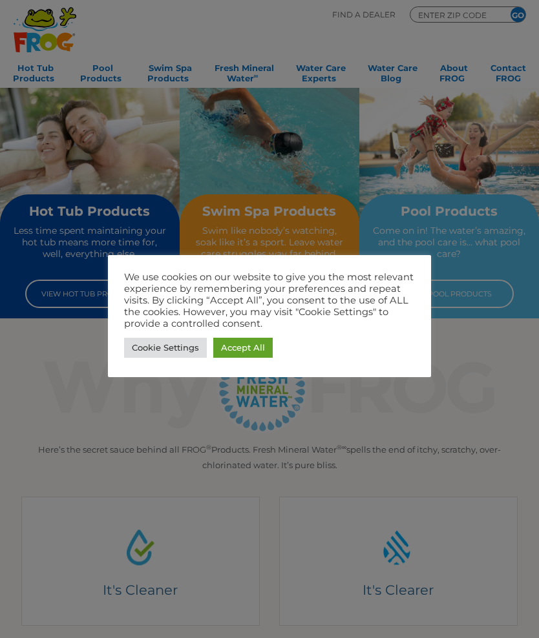
click at [256, 347] on link "Accept All" at bounding box center [242, 348] width 59 height 20
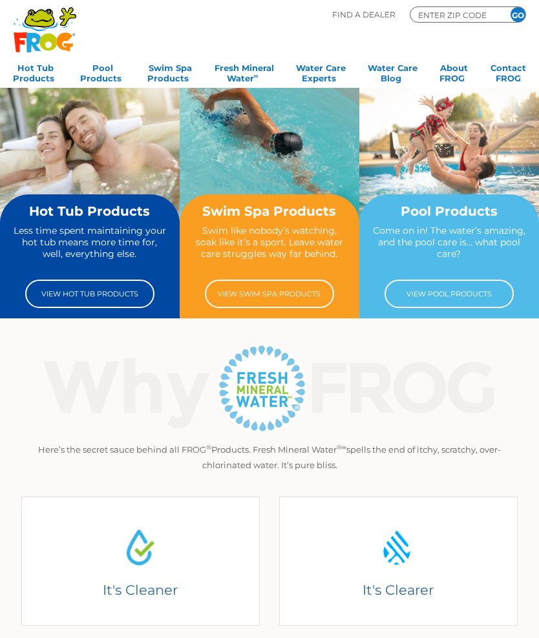
click at [91, 293] on link "View Hot Tub Products" at bounding box center [89, 294] width 129 height 28
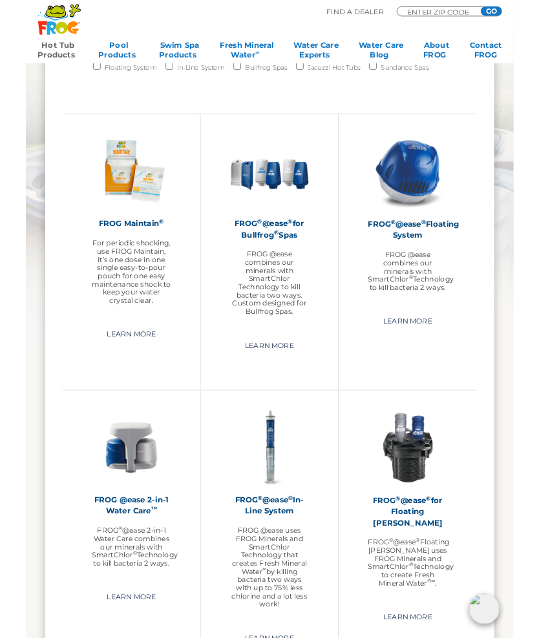
scroll to position [933, 0]
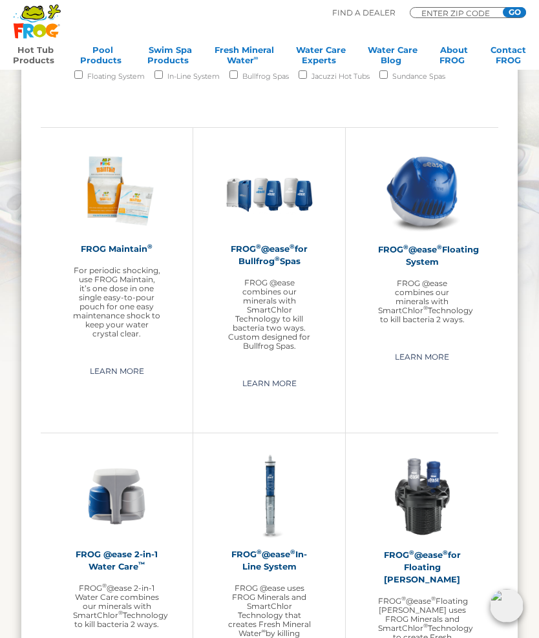
click at [287, 251] on h2 "FROG ® @ease ® for Bullfrog ® Spas" at bounding box center [268, 255] width 87 height 25
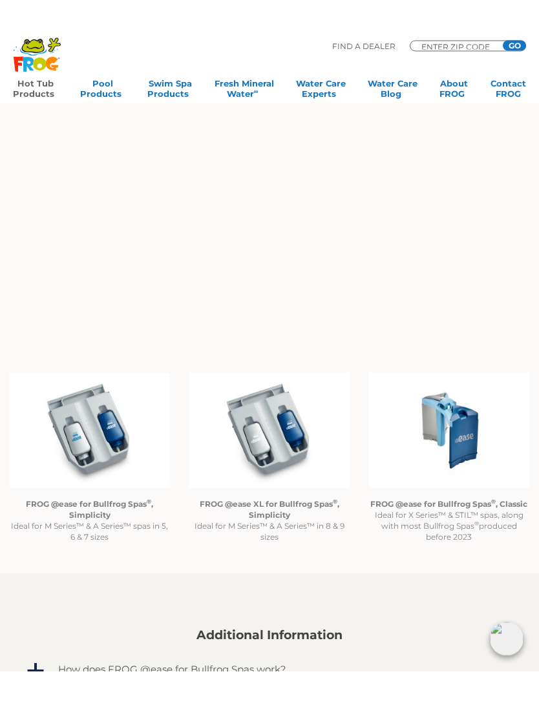
scroll to position [754, 0]
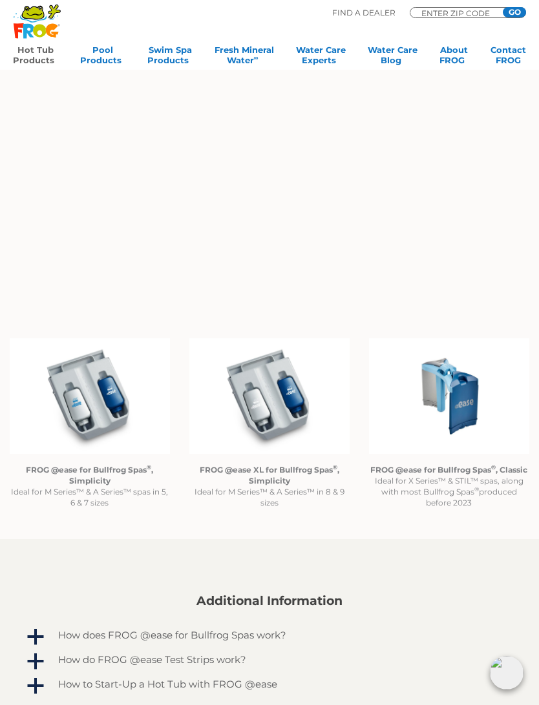
click at [315, 468] on strong "FROG @ease XL for Bullfrog Spas ® , Simplicity" at bounding box center [270, 475] width 140 height 21
click at [307, 410] on img at bounding box center [269, 396] width 160 height 116
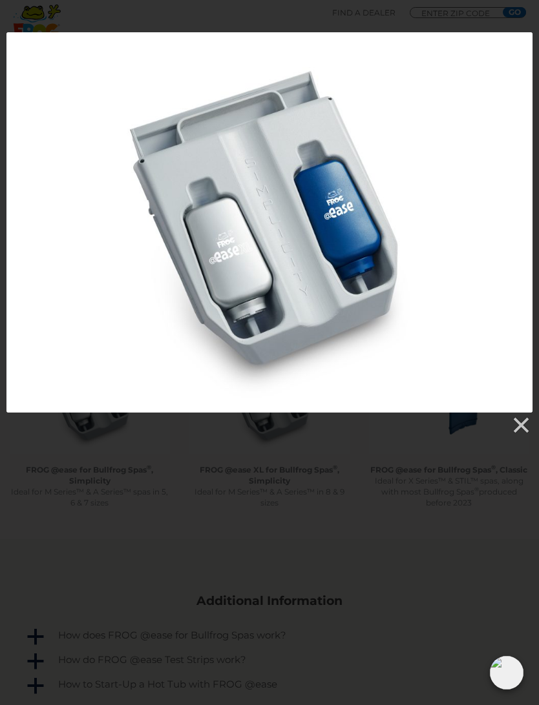
click at [515, 422] on link at bounding box center [519, 425] width 19 height 19
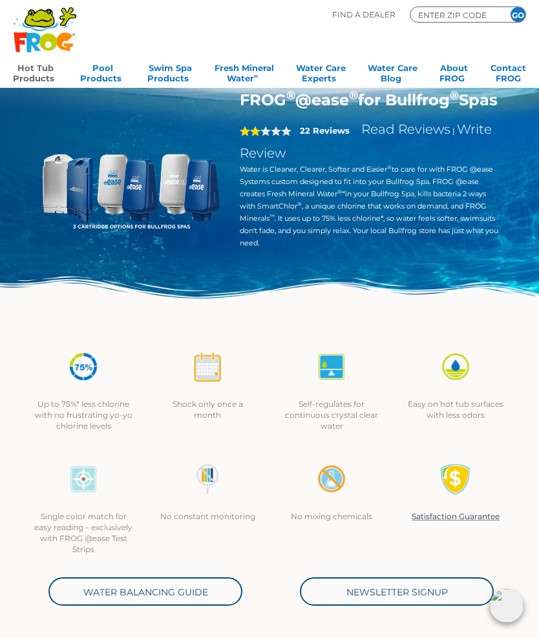
scroll to position [0, 0]
